Goal: Task Accomplishment & Management: Use online tool/utility

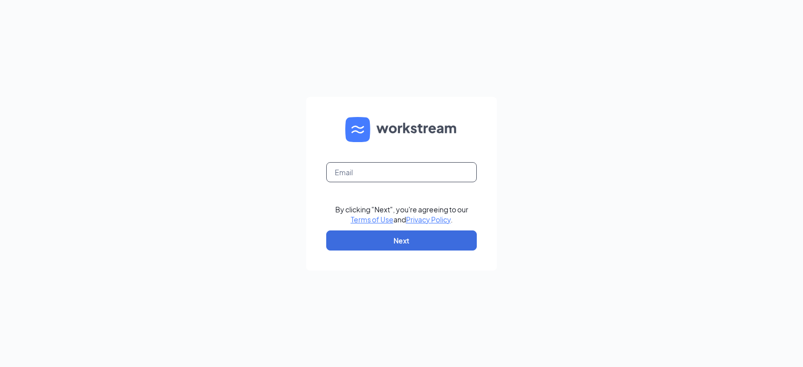
click at [415, 171] on input "text" at bounding box center [401, 172] width 151 height 20
type input "[EMAIL_ADDRESS][DOMAIN_NAME]"
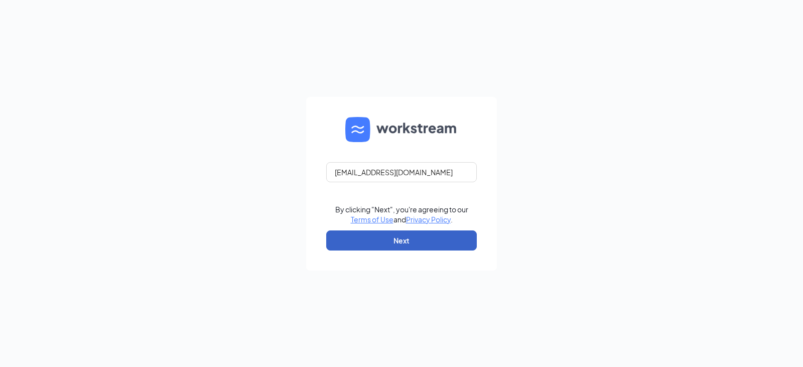
click at [415, 239] on button "Next" at bounding box center [401, 240] width 151 height 20
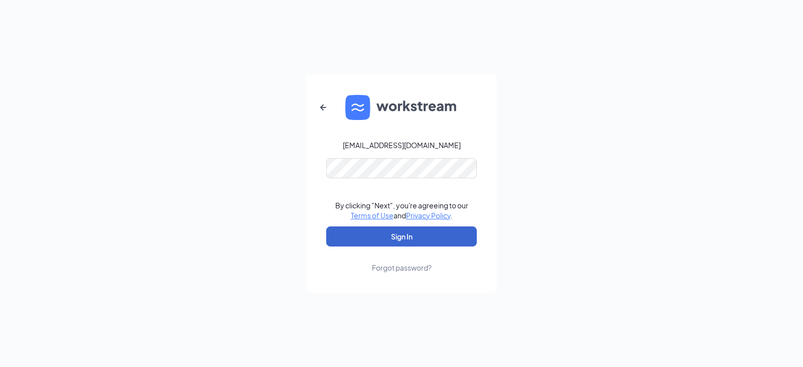
click at [415, 240] on button "Sign In" at bounding box center [401, 236] width 151 height 20
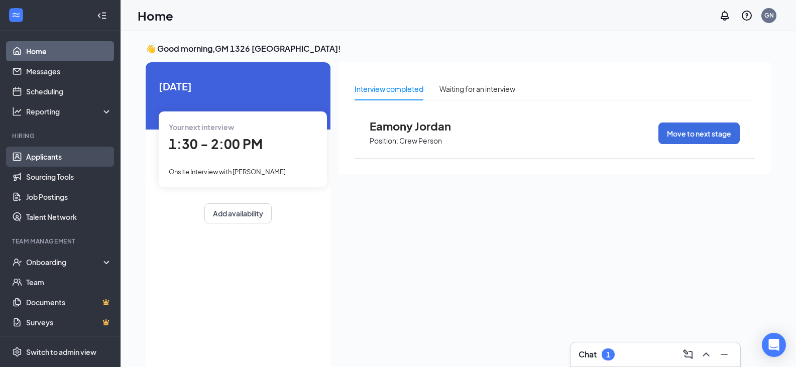
click at [72, 156] on link "Applicants" at bounding box center [69, 157] width 86 height 20
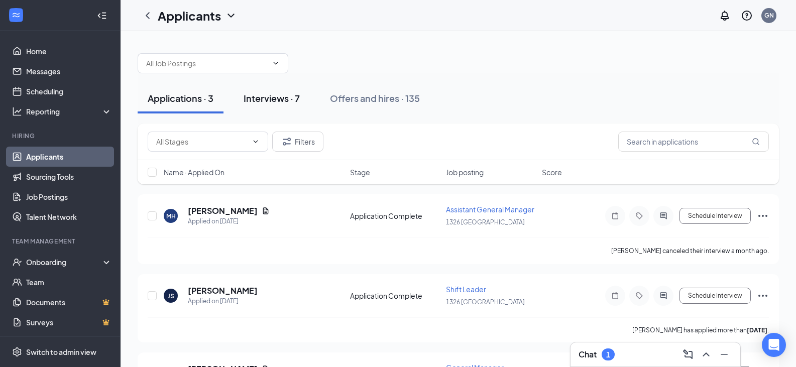
click at [295, 102] on div "Interviews · 7" at bounding box center [271, 98] width 56 height 13
